Goal: Information Seeking & Learning: Check status

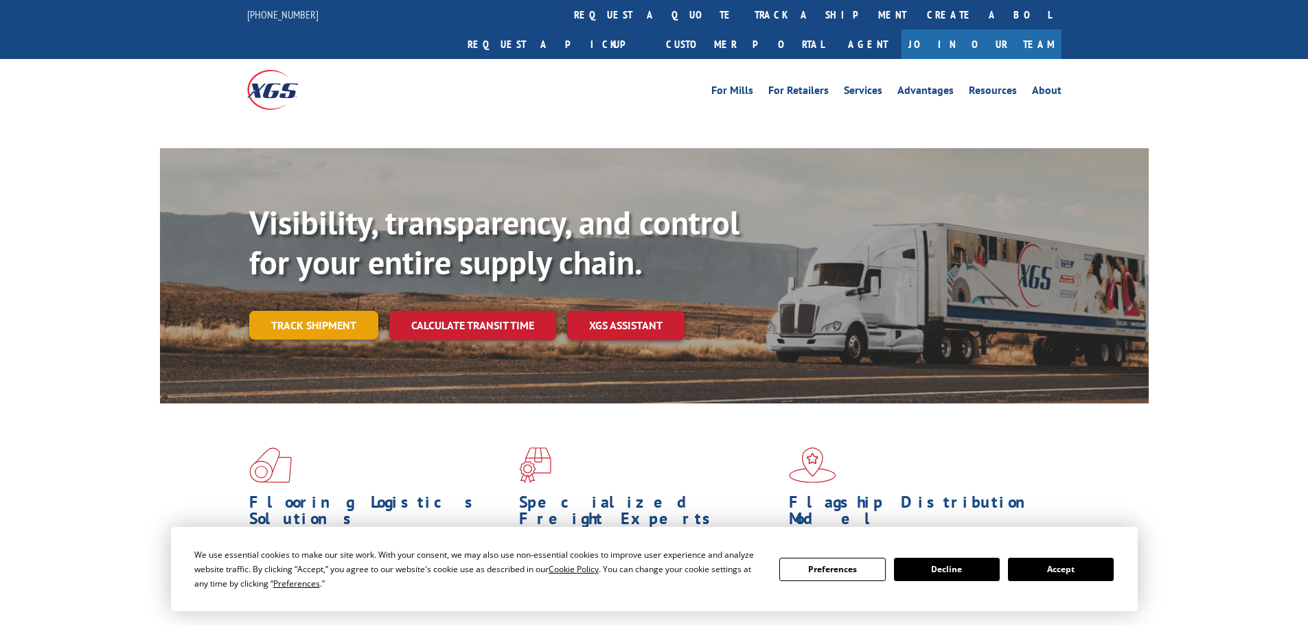
click at [319, 311] on link "Track shipment" at bounding box center [313, 325] width 129 height 29
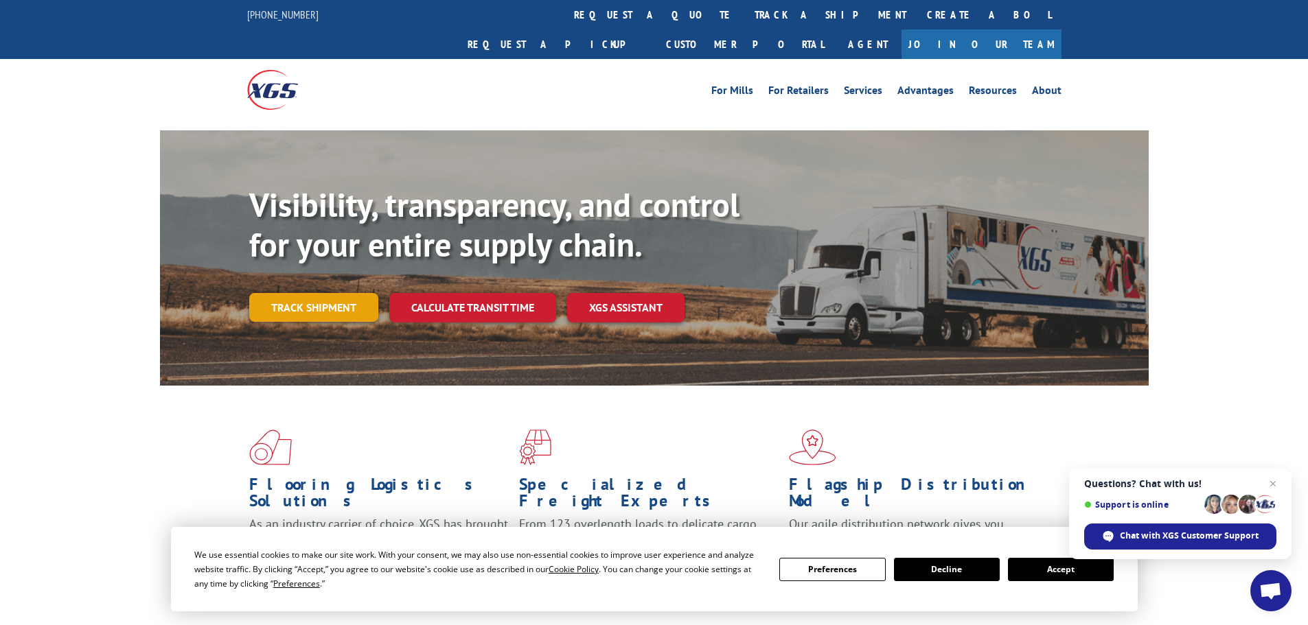
click at [311, 293] on link "Track shipment" at bounding box center [313, 307] width 129 height 29
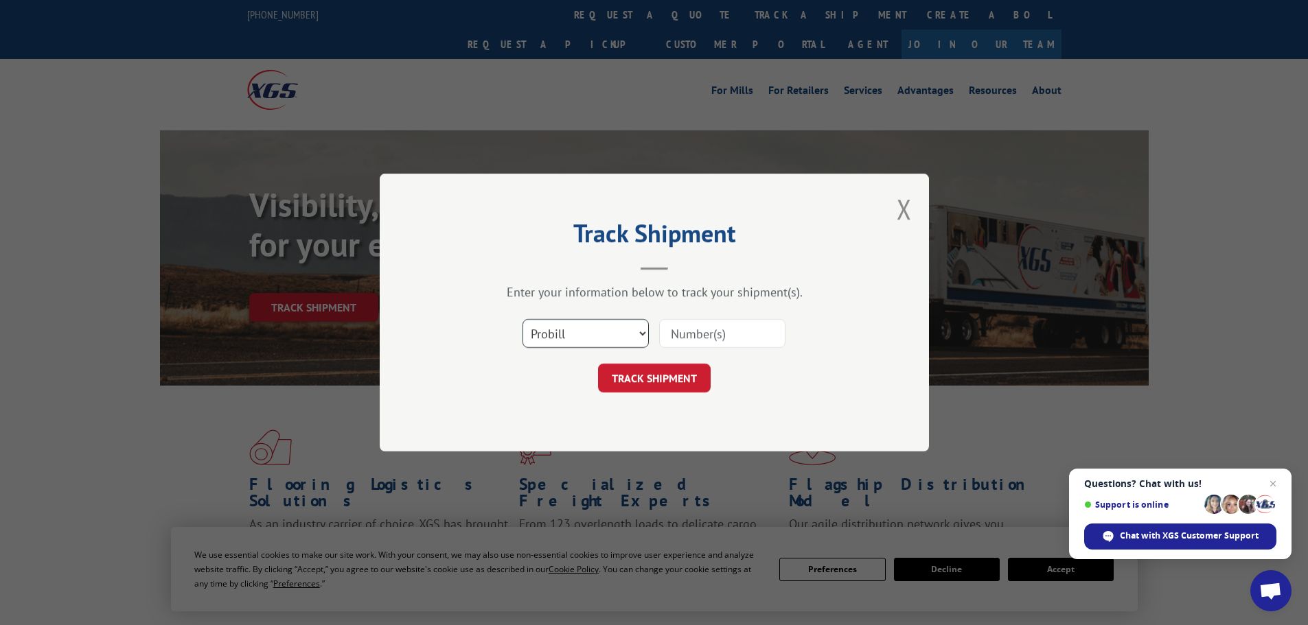
click at [601, 327] on select "Select category... Probill BOL PO" at bounding box center [585, 333] width 126 height 29
select select "bol"
click at [522, 319] on select "Select category... Probill BOL PO" at bounding box center [585, 333] width 126 height 29
click at [730, 328] on input at bounding box center [722, 333] width 126 height 29
paste input "16780757BOL"
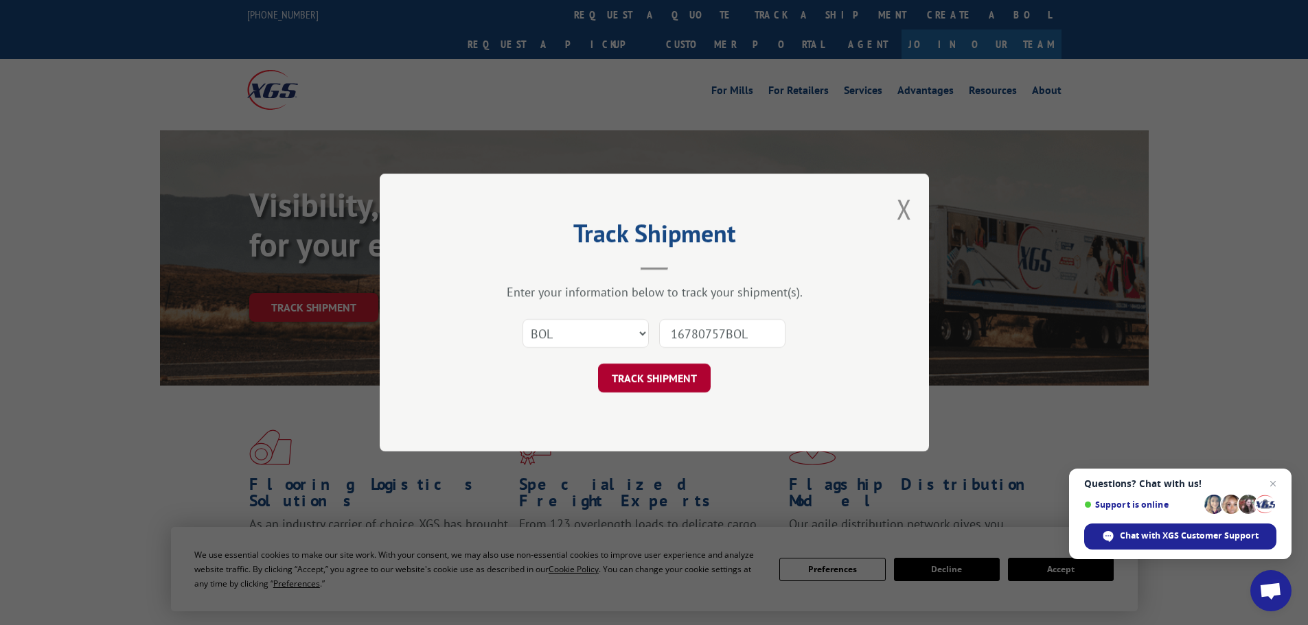
type input "16780757BOL"
click at [680, 384] on button "TRACK SHIPMENT" at bounding box center [654, 378] width 113 height 29
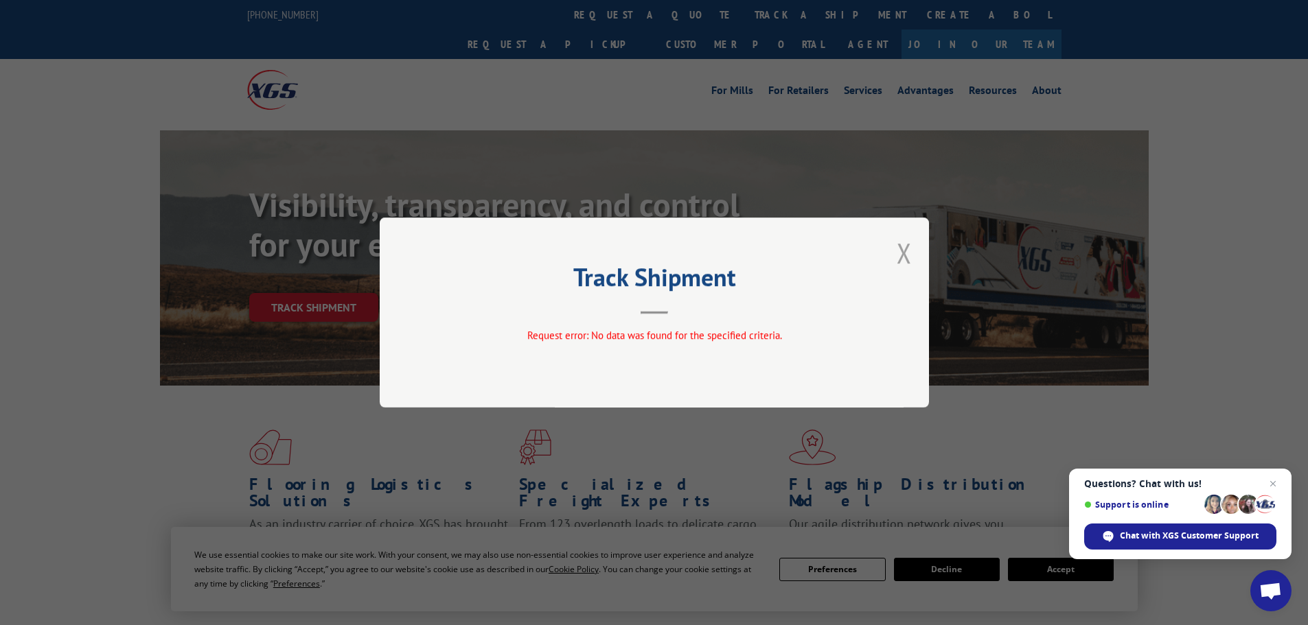
click at [897, 246] on button "Close modal" at bounding box center [904, 253] width 15 height 36
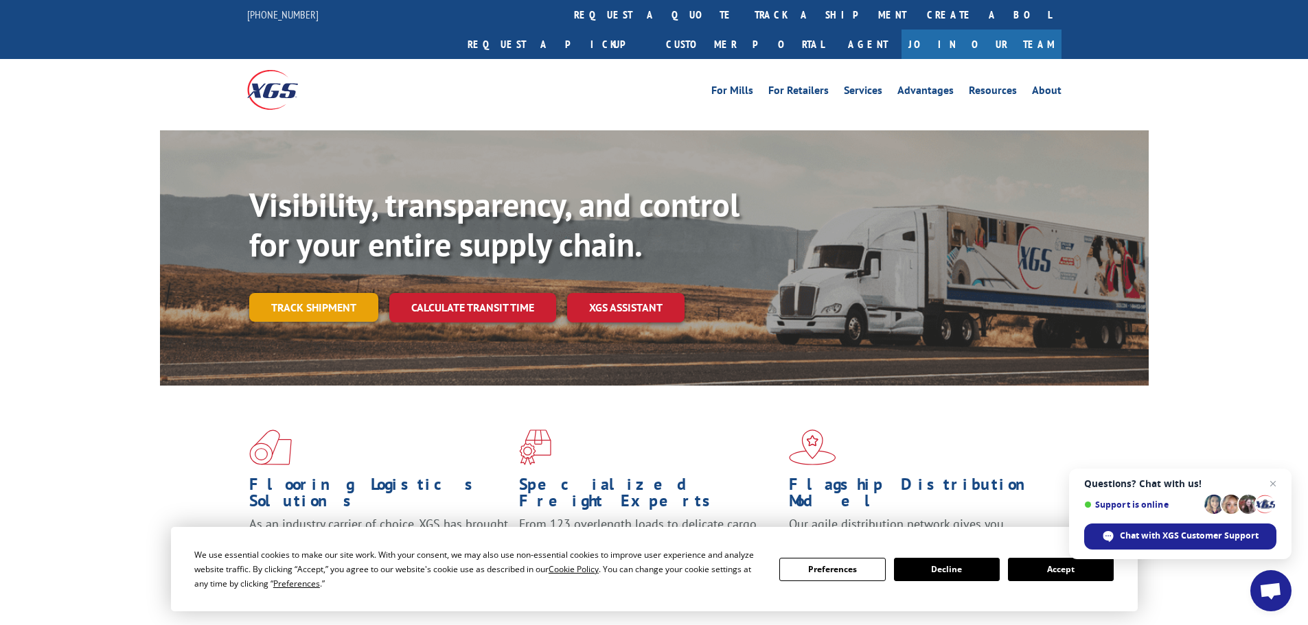
click at [336, 293] on link "Track shipment" at bounding box center [313, 307] width 129 height 29
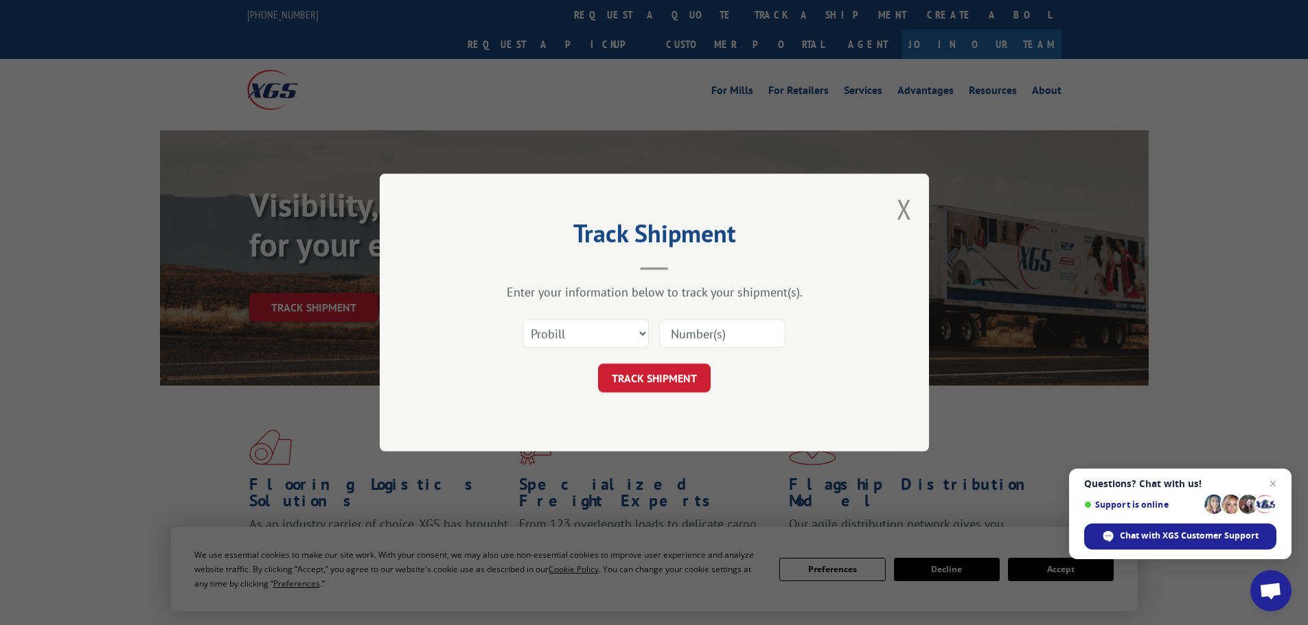
click at [739, 328] on input at bounding box center [722, 333] width 126 height 29
paste input "16780757BOL"
type input "16780757BOL"
click at [667, 380] on button "TRACK SHIPMENT" at bounding box center [654, 378] width 113 height 29
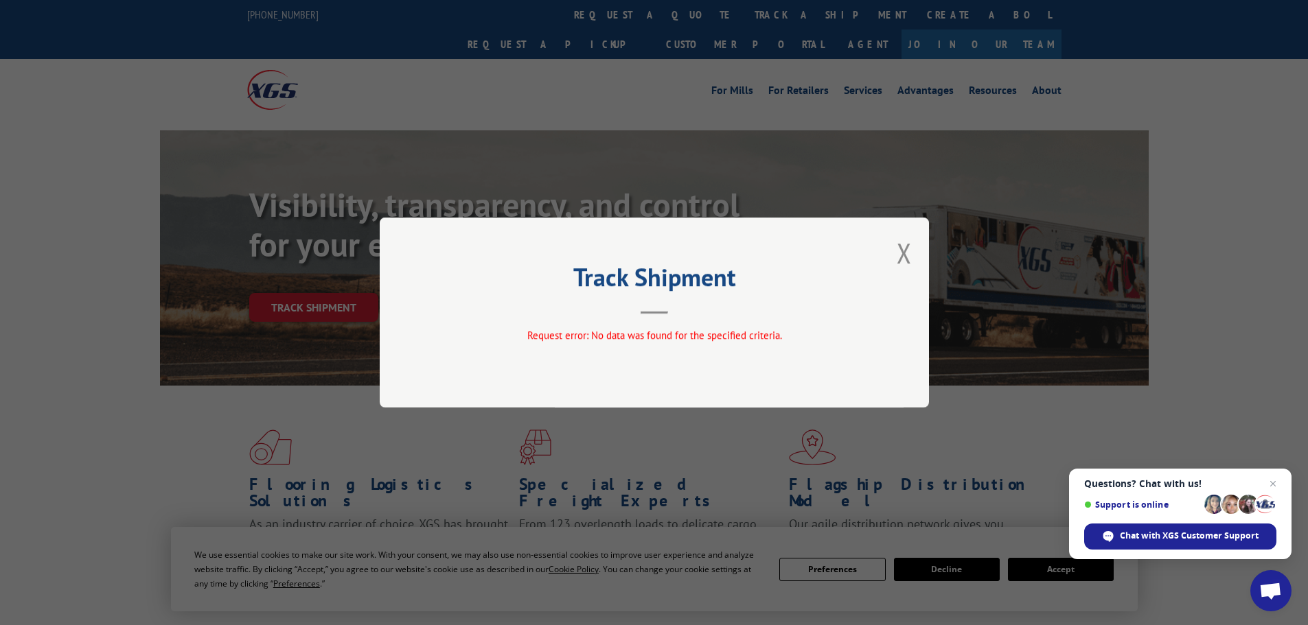
click at [883, 255] on div "Track Shipment Request error: No data was found for the specified criteria." at bounding box center [654, 313] width 549 height 190
click at [902, 255] on button "Close modal" at bounding box center [904, 253] width 15 height 36
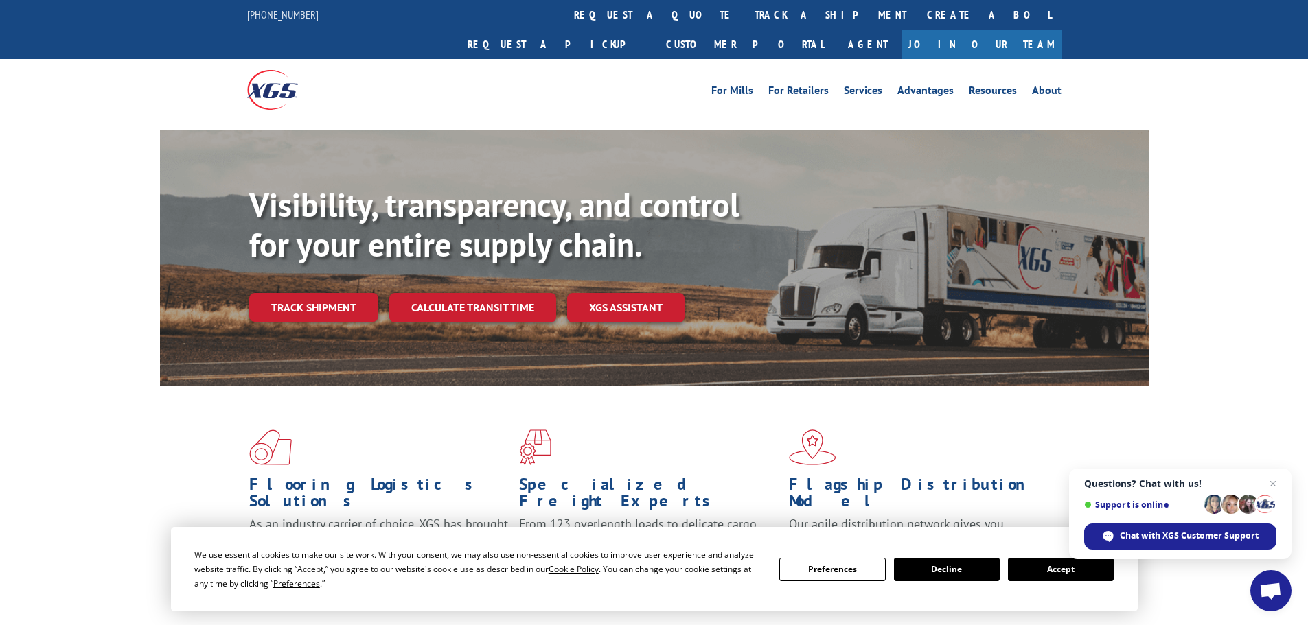
drag, startPoint x: 305, startPoint y: 281, endPoint x: 336, endPoint y: 292, distance: 33.7
click at [306, 293] on link "Track shipment" at bounding box center [313, 307] width 129 height 29
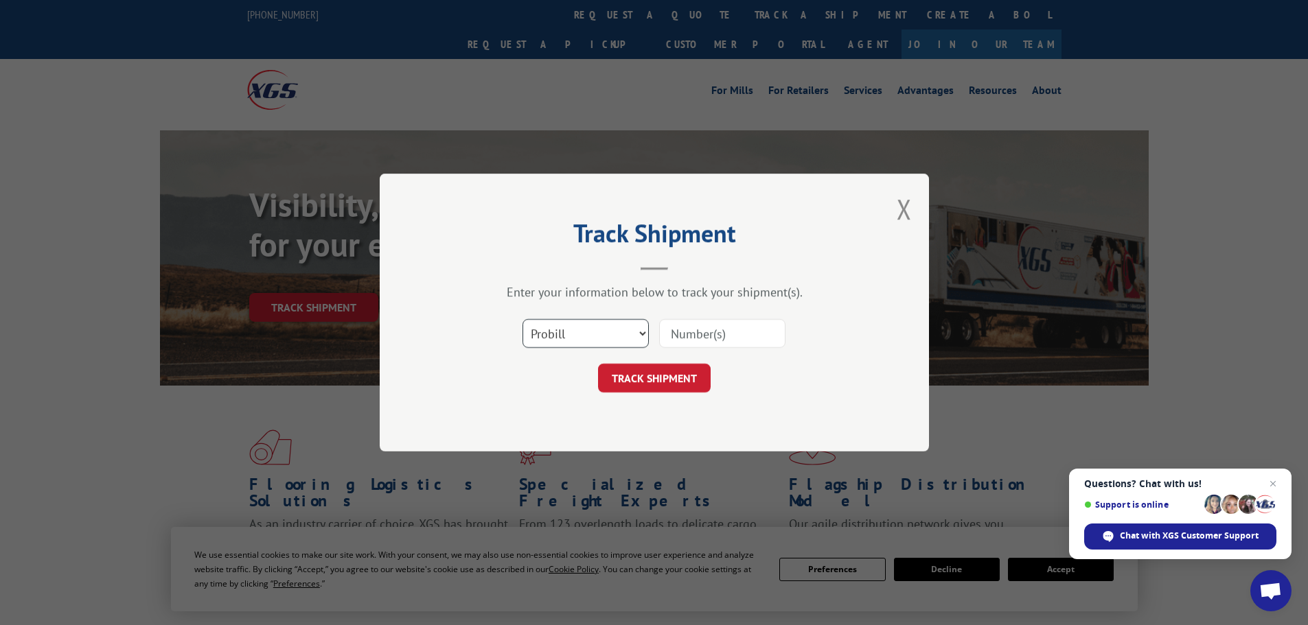
click at [570, 329] on select "Select category... Probill BOL PO" at bounding box center [585, 333] width 126 height 29
select select "bol"
click at [522, 319] on select "Select category... Probill BOL PO" at bounding box center [585, 333] width 126 height 29
click at [675, 340] on input at bounding box center [722, 333] width 126 height 29
paste input "16780757BOL"
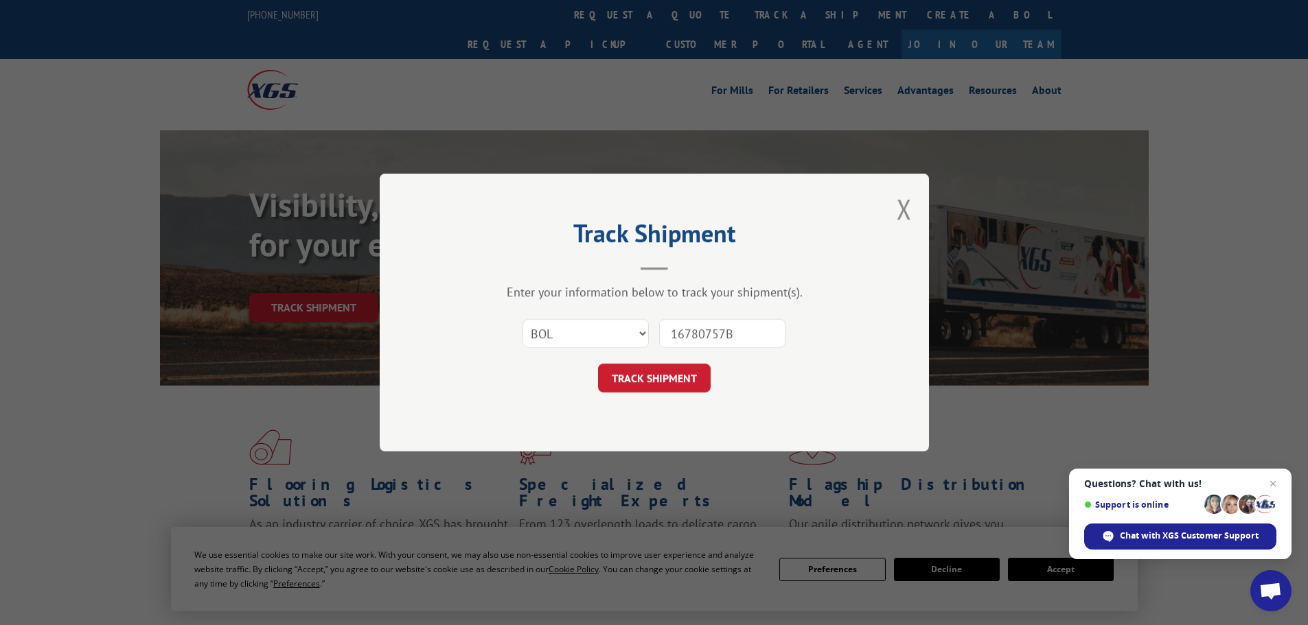
type input "16780757"
click button "TRACK SHIPMENT" at bounding box center [654, 378] width 113 height 29
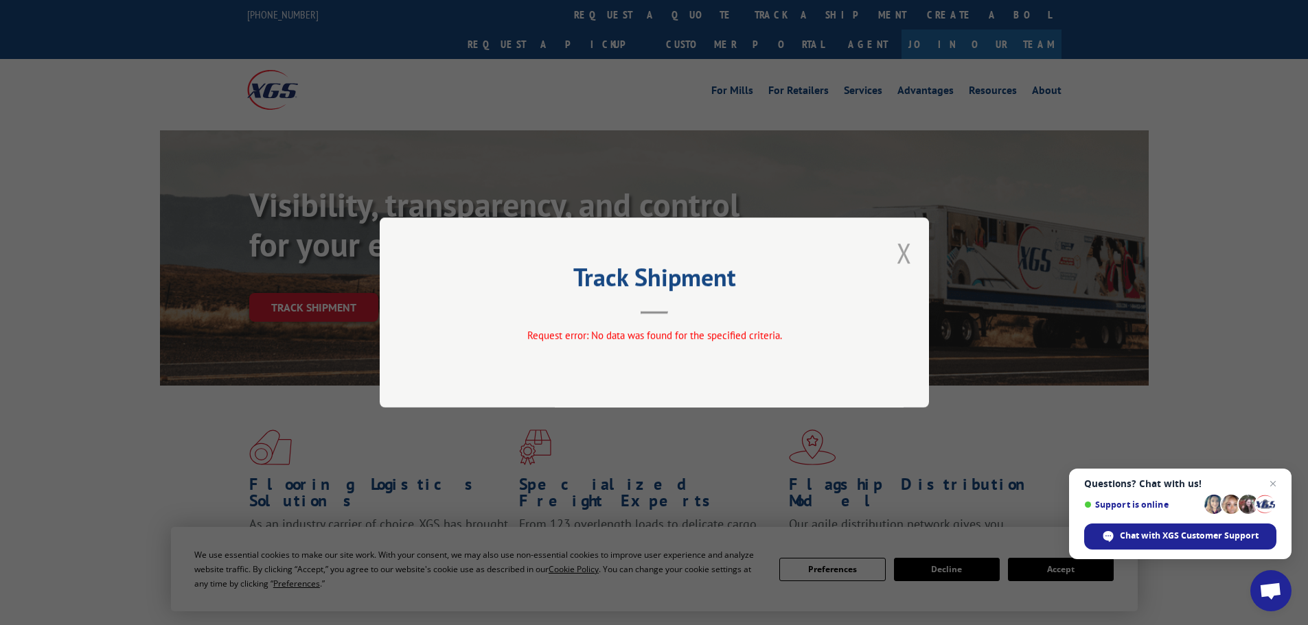
click at [897, 235] on button "Close modal" at bounding box center [904, 253] width 15 height 36
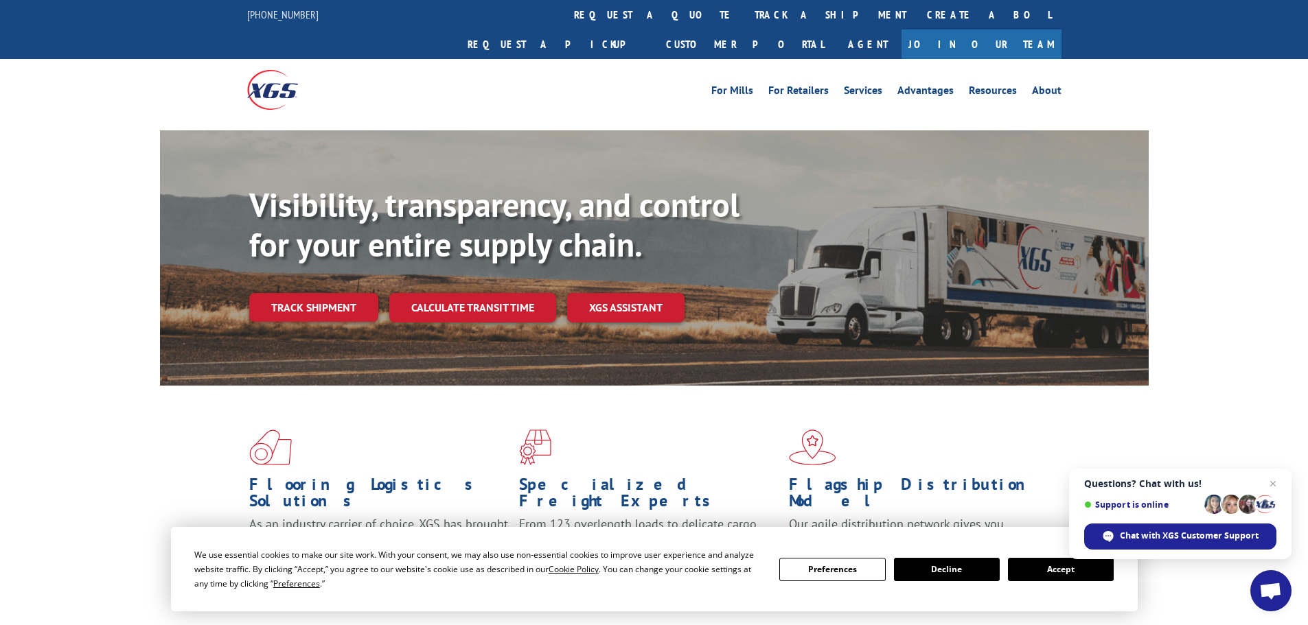
click at [934, 576] on button "Decline" at bounding box center [947, 569] width 106 height 23
